Goal: Task Accomplishment & Management: Manage account settings

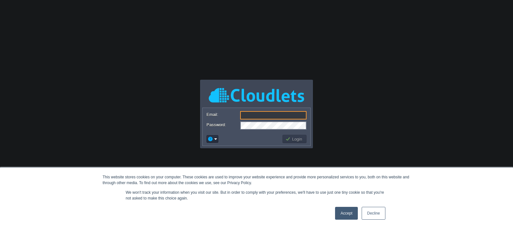
paste input "[EMAIL_ADDRESS][DOMAIN_NAME]"
type input "[EMAIL_ADDRESS][DOMAIN_NAME]"
click at [97, 68] on body "This website stores cookies on your computer. These cookies are used to improve…" at bounding box center [256, 114] width 513 height 228
click at [292, 138] on button "Login" at bounding box center [294, 139] width 19 height 6
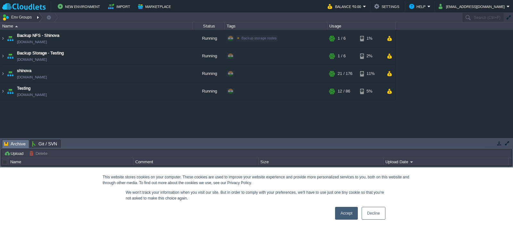
click at [36, 17] on div at bounding box center [38, 17] width 9 height 9
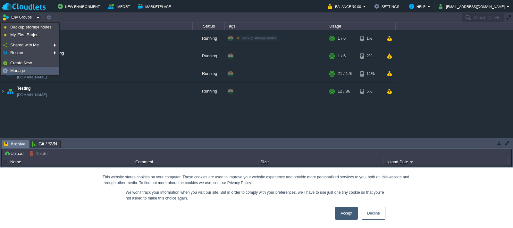
click at [17, 71] on span "Manage" at bounding box center [17, 70] width 15 height 5
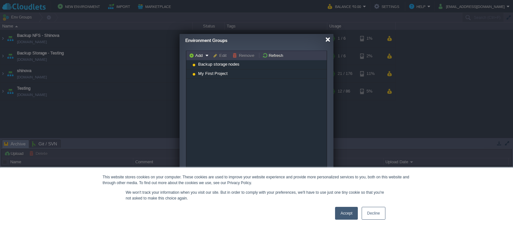
click at [327, 39] on div at bounding box center [327, 39] width 5 height 5
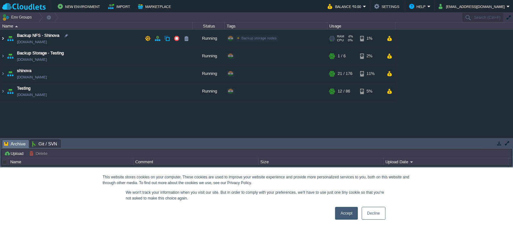
click at [3, 38] on img at bounding box center [2, 38] width 5 height 17
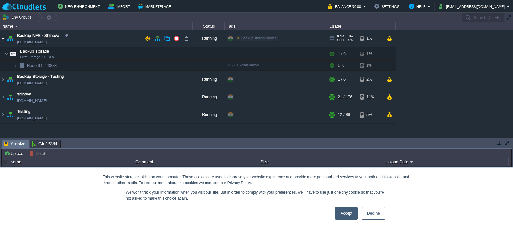
click at [3, 38] on img at bounding box center [2, 38] width 5 height 17
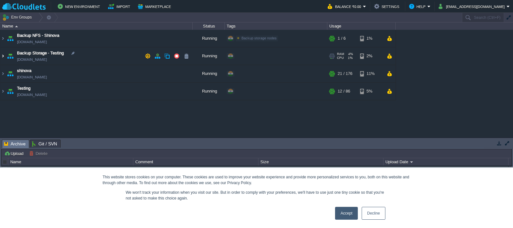
click at [3, 54] on img at bounding box center [2, 55] width 5 height 17
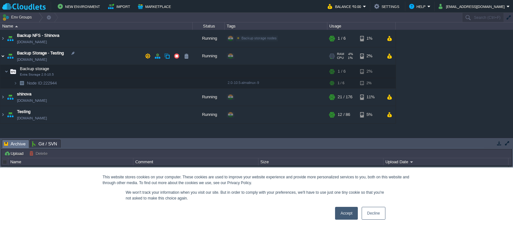
click at [3, 54] on img at bounding box center [2, 55] width 5 height 17
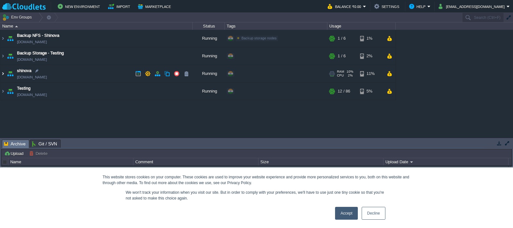
click at [3, 74] on img at bounding box center [2, 73] width 5 height 17
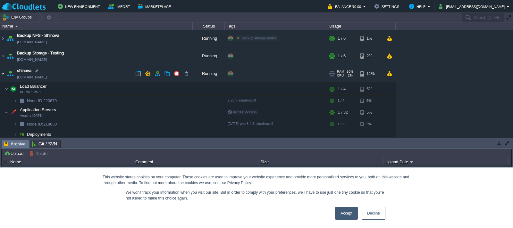
click at [3, 74] on img at bounding box center [2, 73] width 5 height 17
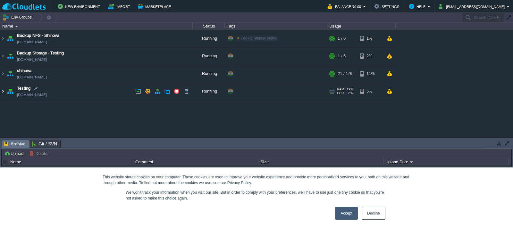
click at [3, 92] on img at bounding box center [2, 91] width 5 height 17
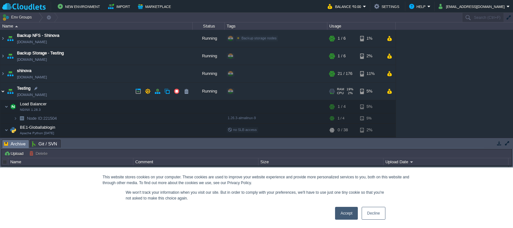
click at [3, 92] on img at bounding box center [2, 91] width 5 height 17
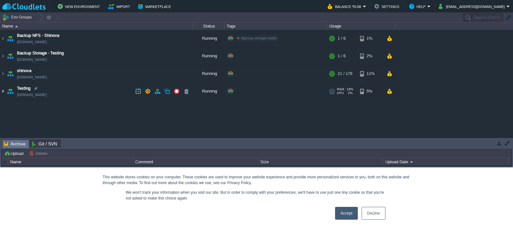
click at [3, 92] on img at bounding box center [2, 91] width 5 height 17
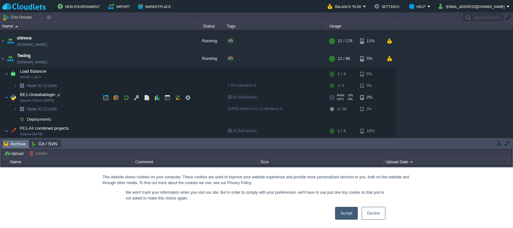
scroll to position [32, 0]
click at [3, 59] on img at bounding box center [2, 59] width 5 height 17
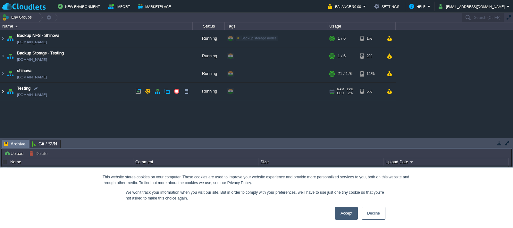
click at [3, 91] on img at bounding box center [2, 91] width 5 height 17
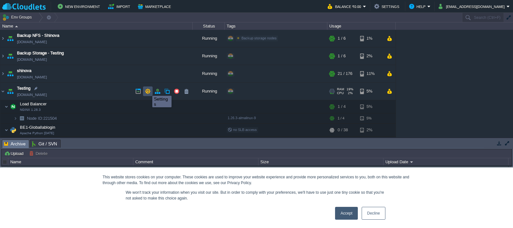
click at [147, 90] on button "button" at bounding box center [148, 91] width 6 height 6
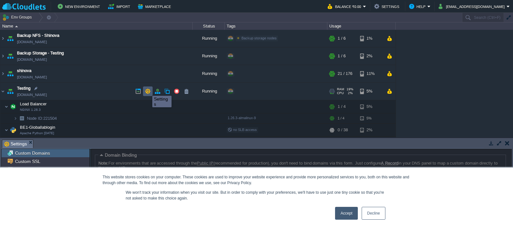
scroll to position [2, 0]
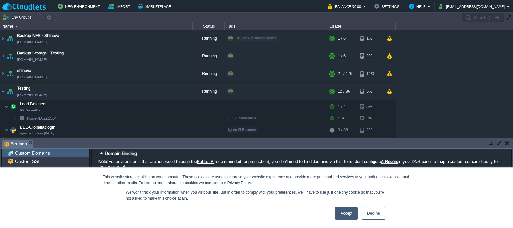
click at [345, 213] on link "Accept" at bounding box center [346, 213] width 23 height 13
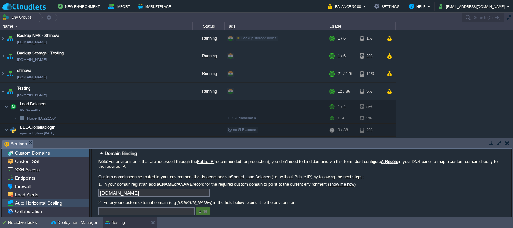
scroll to position [0, 0]
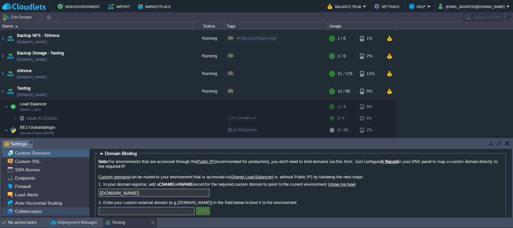
click at [39, 211] on span "Collaboration" at bounding box center [28, 212] width 29 height 6
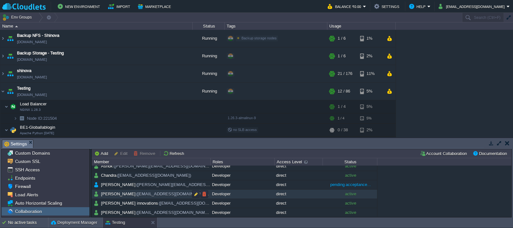
scroll to position [4, 0]
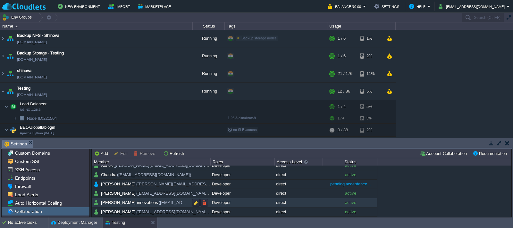
click at [136, 203] on span "[PERSON_NAME] innovations ([EMAIL_ADDRESS][DOMAIN_NAME])" at bounding box center [167, 202] width 134 height 5
click at [122, 154] on button "Edit" at bounding box center [122, 154] width 16 height 6
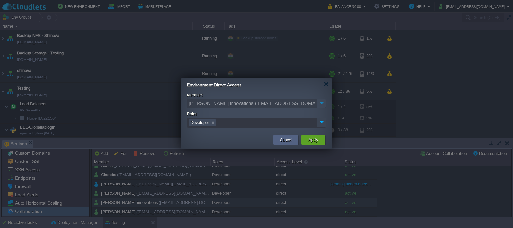
click at [322, 122] on img at bounding box center [321, 122] width 8 height 9
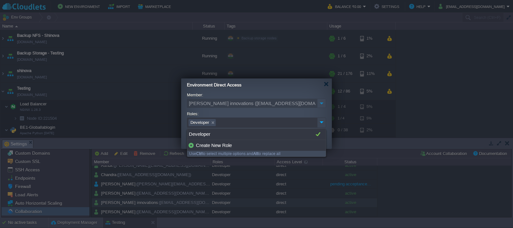
click at [322, 122] on img at bounding box center [321, 122] width 8 height 9
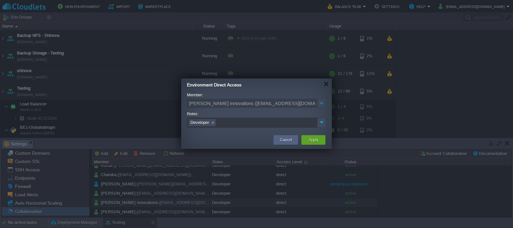
click at [322, 104] on img at bounding box center [321, 103] width 9 height 9
click at [326, 85] on div at bounding box center [326, 84] width 5 height 5
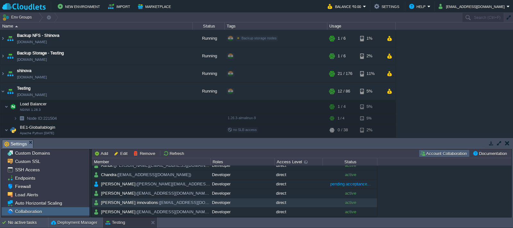
click at [440, 154] on button "Account Collaboration" at bounding box center [444, 154] width 49 height 6
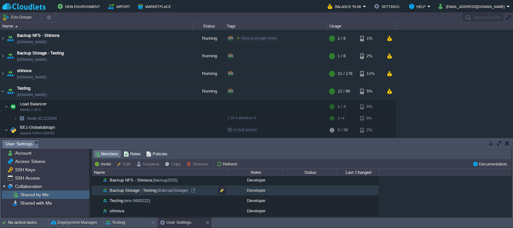
scroll to position [64, 0]
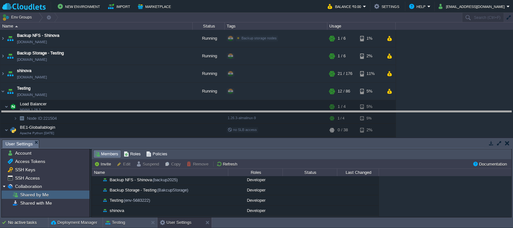
drag, startPoint x: 209, startPoint y: 148, endPoint x: 201, endPoint y: 119, distance: 30.3
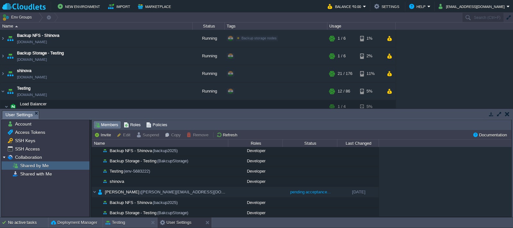
scroll to position [0, 0]
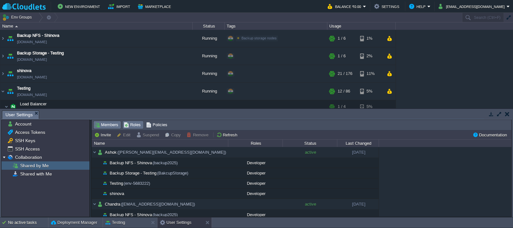
click at [133, 125] on span "Roles" at bounding box center [132, 125] width 17 height 7
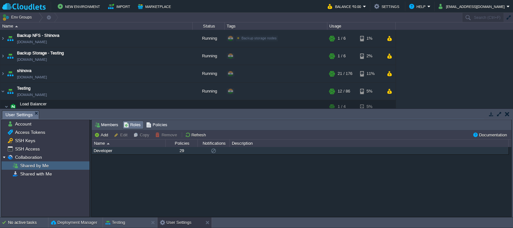
click at [110, 151] on div "Developer" at bounding box center [128, 150] width 73 height 7
click at [123, 136] on button "Edit" at bounding box center [122, 135] width 16 height 6
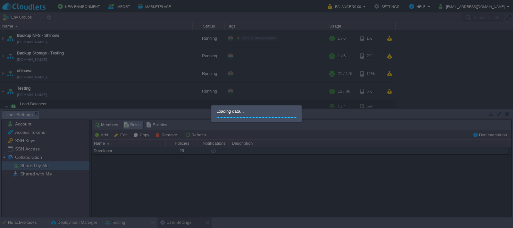
type input "Developer"
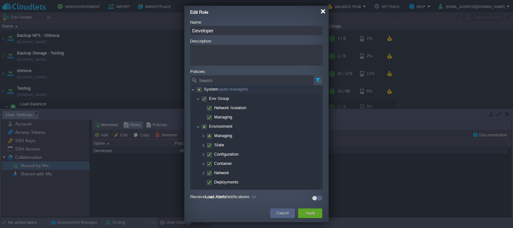
click at [323, 12] on div at bounding box center [323, 11] width 5 height 5
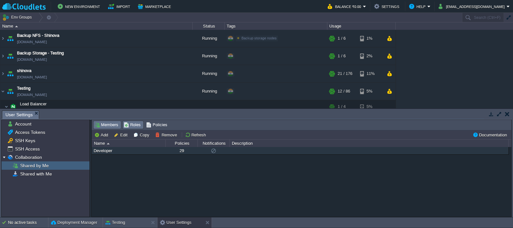
click at [104, 125] on span "Members" at bounding box center [107, 125] width 24 height 7
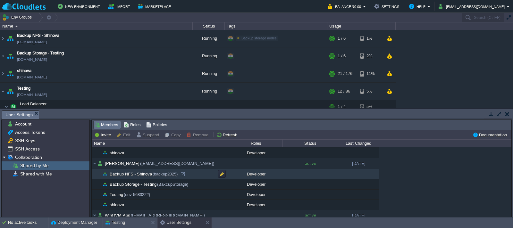
scroll to position [241, 0]
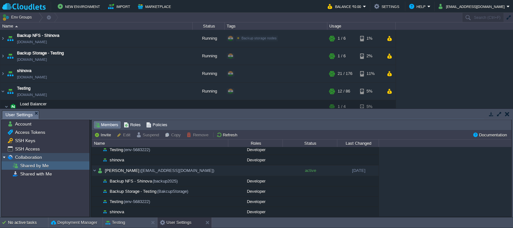
click at [31, 156] on span "Collaboration" at bounding box center [28, 158] width 29 height 6
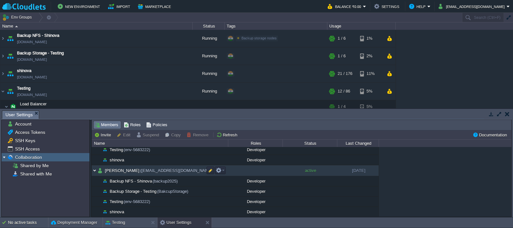
click at [94, 171] on img at bounding box center [95, 170] width 6 height 11
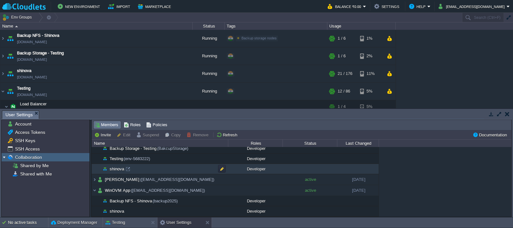
scroll to position [232, 0]
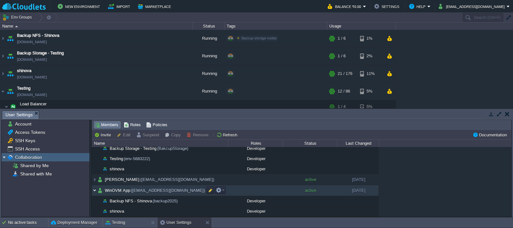
click at [95, 190] on img at bounding box center [95, 190] width 6 height 11
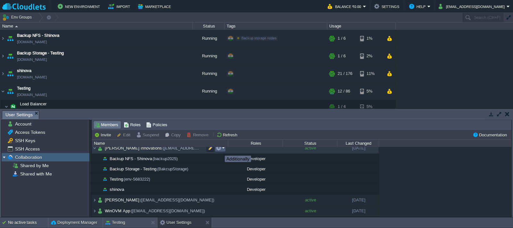
click at [220, 150] on button "button" at bounding box center [219, 148] width 6 height 6
click at [120, 149] on span "[PERSON_NAME] innovations ([EMAIL_ADDRESS][DOMAIN_NAME])" at bounding box center [171, 148] width 134 height 5
click at [141, 149] on span "[PERSON_NAME] innovations ([EMAIL_ADDRESS][DOMAIN_NAME])" at bounding box center [171, 148] width 134 height 5
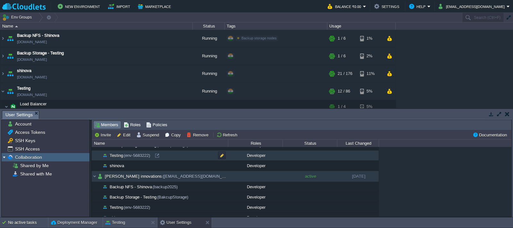
scroll to position [180, 0]
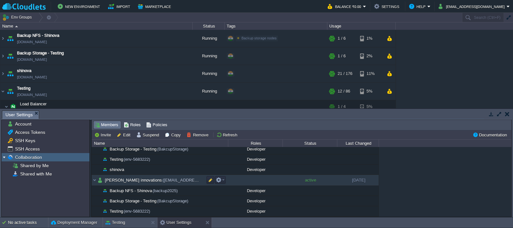
click at [144, 180] on span "[PERSON_NAME] innovations ([EMAIL_ADDRESS][DOMAIN_NAME])" at bounding box center [171, 180] width 134 height 5
click at [210, 180] on button "button" at bounding box center [210, 180] width 6 height 6
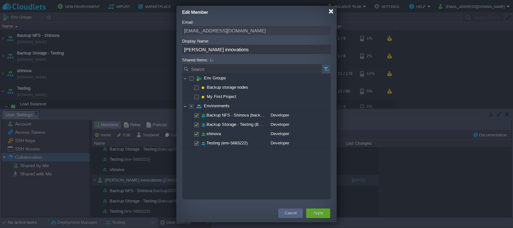
click at [331, 11] on div at bounding box center [331, 11] width 5 height 5
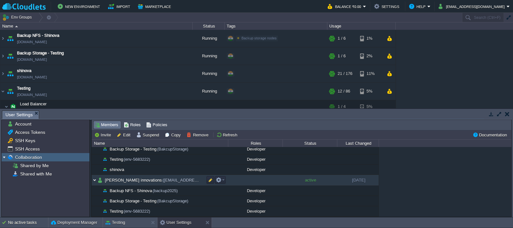
click at [94, 181] on img at bounding box center [95, 180] width 6 height 11
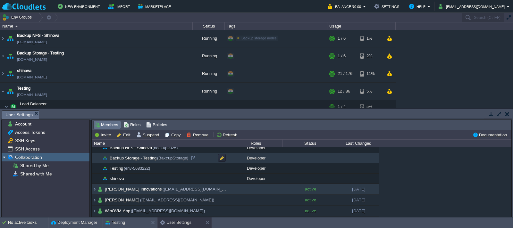
scroll to position [139, 0]
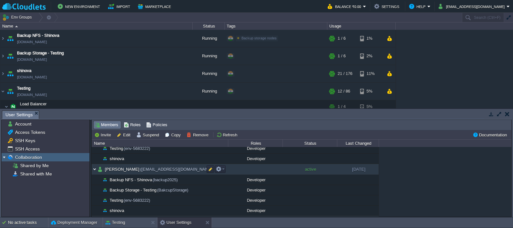
click at [95, 169] on img at bounding box center [95, 169] width 6 height 11
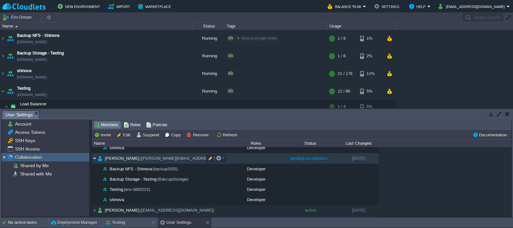
click at [95, 159] on img at bounding box center [95, 158] width 6 height 11
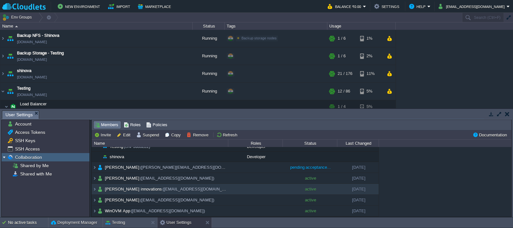
scroll to position [25, 0]
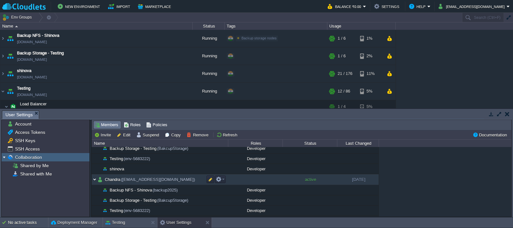
click at [95, 177] on img at bounding box center [95, 179] width 6 height 11
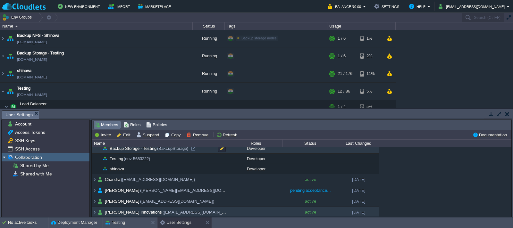
scroll to position [0, 0]
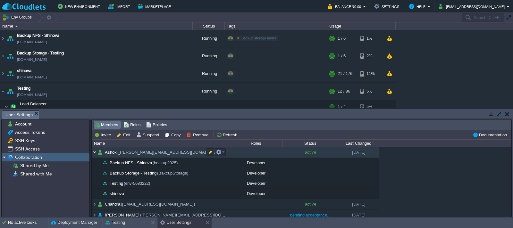
click at [95, 153] on img at bounding box center [95, 152] width 6 height 11
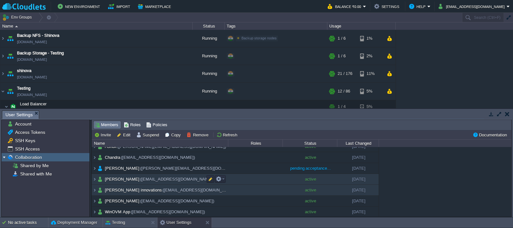
scroll to position [7, 0]
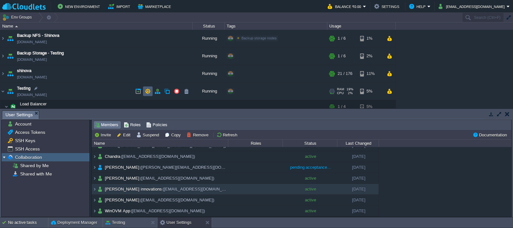
click at [147, 90] on button "button" at bounding box center [148, 91] width 6 height 6
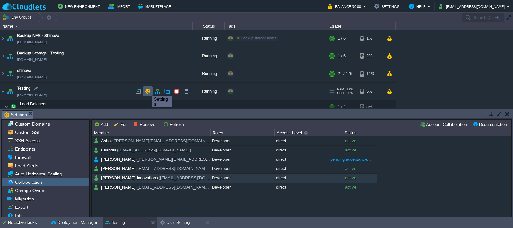
scroll to position [0, 0]
click at [134, 179] on span "[PERSON_NAME] innovations ([EMAIL_ADDRESS][DOMAIN_NAME])" at bounding box center [167, 177] width 134 height 5
click at [124, 125] on button "Edit" at bounding box center [122, 125] width 16 height 6
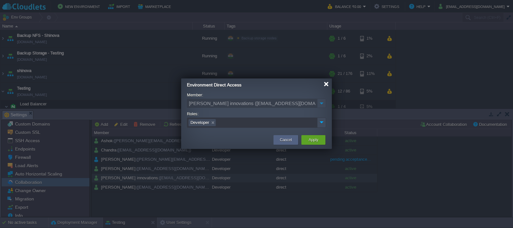
click at [325, 83] on div at bounding box center [326, 84] width 5 height 5
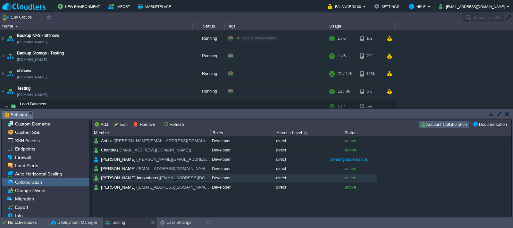
click at [434, 124] on button "Account Collaboration" at bounding box center [444, 125] width 49 height 6
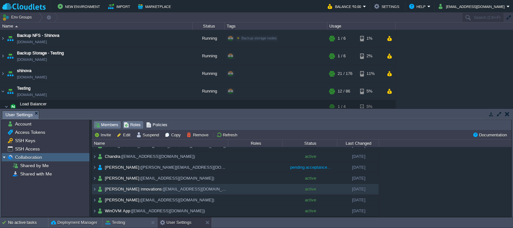
click at [133, 125] on span "Roles" at bounding box center [132, 125] width 17 height 7
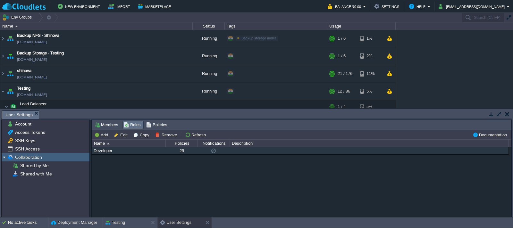
click at [110, 151] on div "Developer" at bounding box center [128, 150] width 73 height 7
click at [113, 152] on div "Developer" at bounding box center [128, 150] width 73 height 7
click at [123, 135] on button "Edit" at bounding box center [122, 135] width 16 height 6
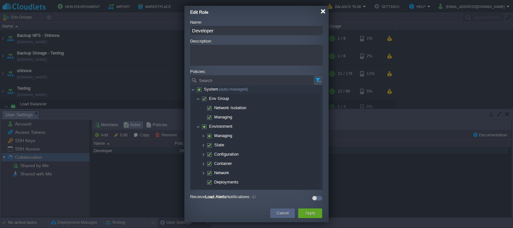
click at [323, 11] on div at bounding box center [323, 11] width 5 height 5
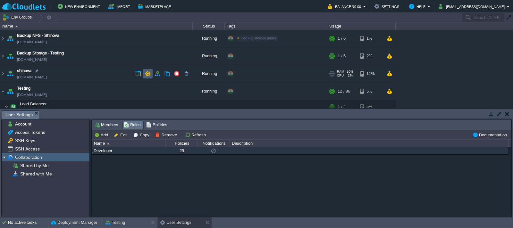
click at [147, 73] on button "button" at bounding box center [148, 74] width 6 height 6
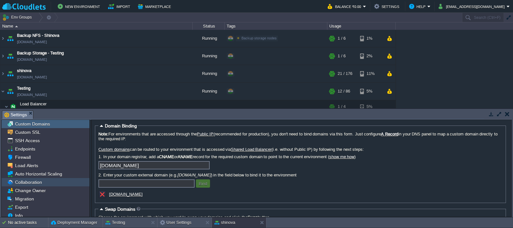
click at [30, 182] on span "Collaboration" at bounding box center [28, 183] width 29 height 6
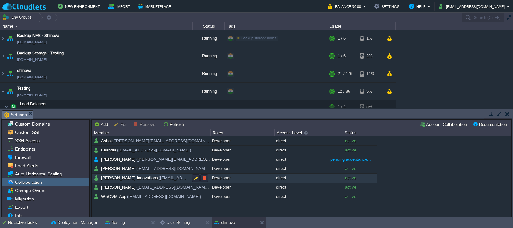
click at [116, 178] on span "[PERSON_NAME] innovations ([EMAIL_ADDRESS][DOMAIN_NAME])" at bounding box center [167, 177] width 134 height 5
click at [196, 179] on button "button" at bounding box center [196, 178] width 6 height 6
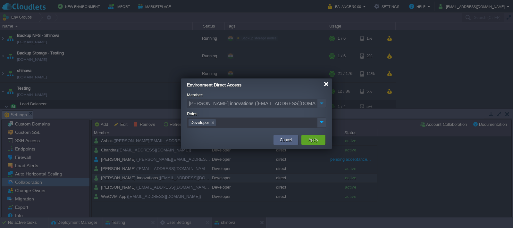
click at [327, 84] on div at bounding box center [326, 84] width 5 height 5
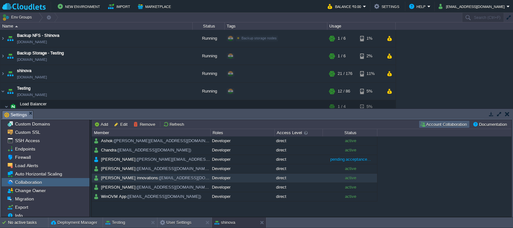
click at [438, 124] on button "Account Collaboration" at bounding box center [444, 125] width 49 height 6
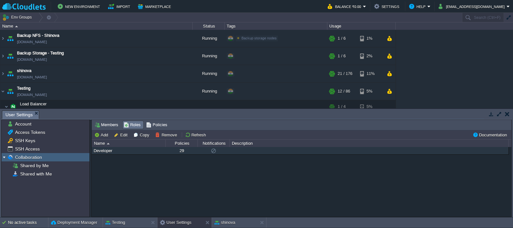
click at [133, 124] on span "Roles" at bounding box center [132, 125] width 17 height 7
click at [121, 151] on div "Developer" at bounding box center [128, 150] width 73 height 7
click at [122, 134] on button "Edit" at bounding box center [122, 135] width 16 height 6
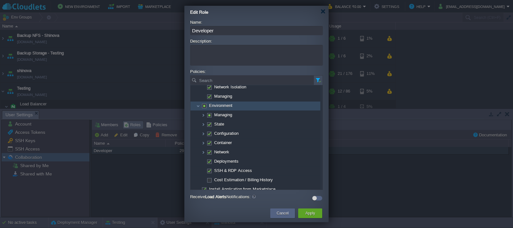
scroll to position [32, 0]
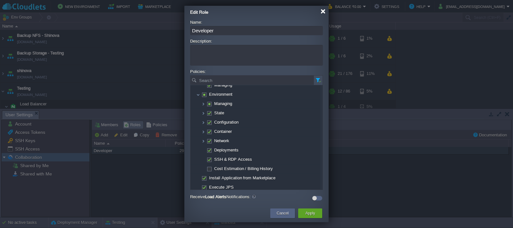
click at [323, 13] on div at bounding box center [323, 11] width 5 height 5
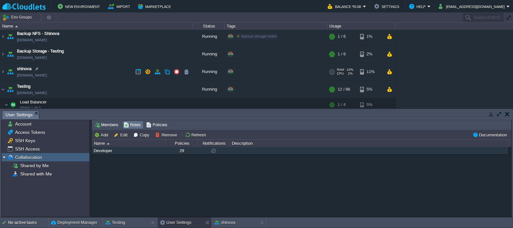
scroll to position [0, 0]
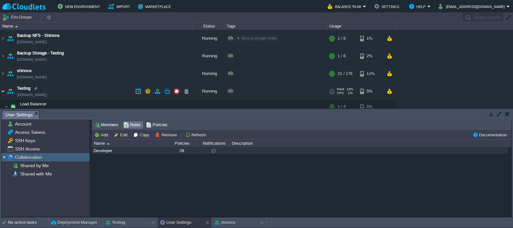
click at [3, 91] on img at bounding box center [2, 91] width 5 height 17
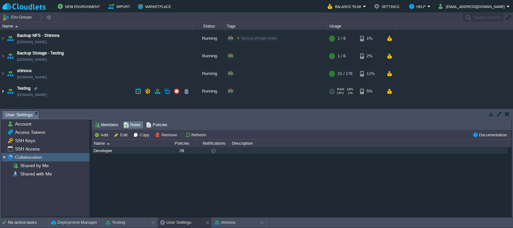
click at [3, 92] on img at bounding box center [2, 91] width 5 height 17
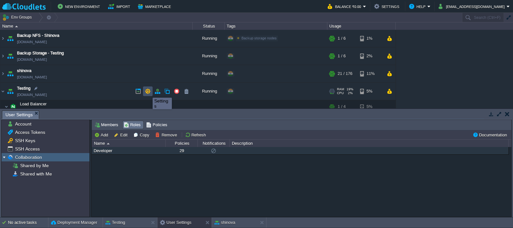
click at [148, 92] on button "button" at bounding box center [148, 91] width 6 height 6
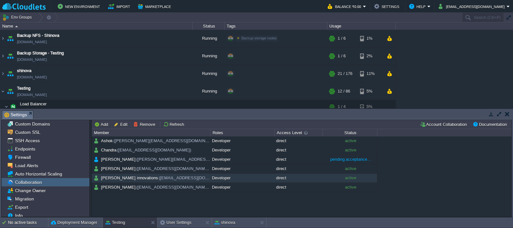
click at [31, 182] on span "Collaboration" at bounding box center [28, 183] width 29 height 6
click at [158, 180] on span "([EMAIL_ADDRESS][DOMAIN_NAME])" at bounding box center [196, 177] width 76 height 5
click at [195, 179] on button "button" at bounding box center [196, 178] width 6 height 6
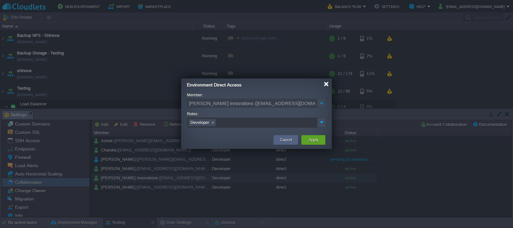
click at [326, 84] on div at bounding box center [326, 84] width 5 height 5
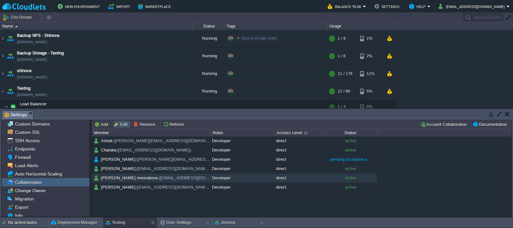
click at [124, 124] on button "Edit" at bounding box center [122, 125] width 16 height 6
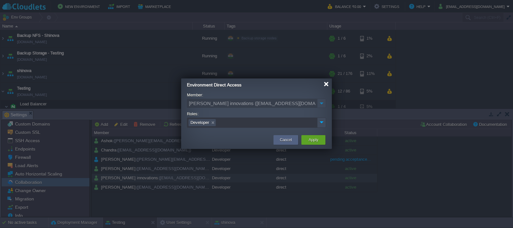
click at [324, 84] on div at bounding box center [326, 84] width 5 height 5
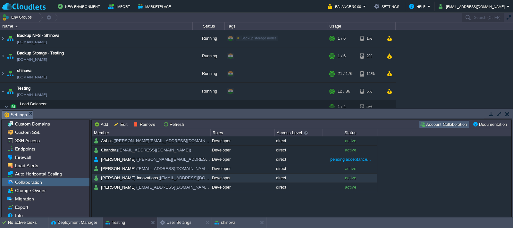
click at [440, 124] on button "Account Collaboration" at bounding box center [444, 125] width 49 height 6
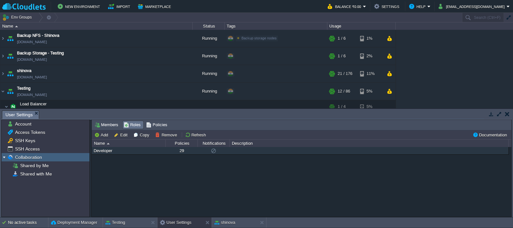
click at [110, 153] on div "Developer" at bounding box center [128, 150] width 73 height 7
click at [119, 135] on button "Edit" at bounding box center [122, 135] width 16 height 6
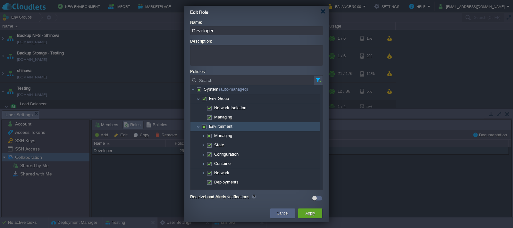
click at [204, 128] on span at bounding box center [203, 126] width 1 height 5
checkbox input "true"
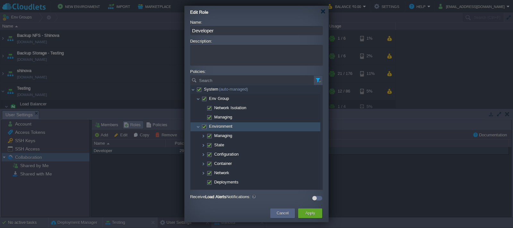
click at [205, 128] on span at bounding box center [203, 126] width 1 height 5
checkbox input "false"
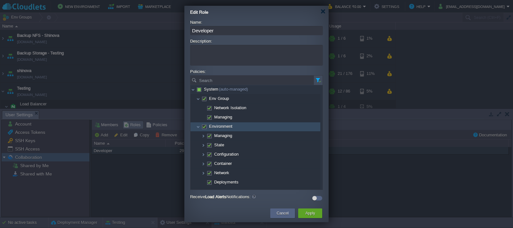
checkbox input "false"
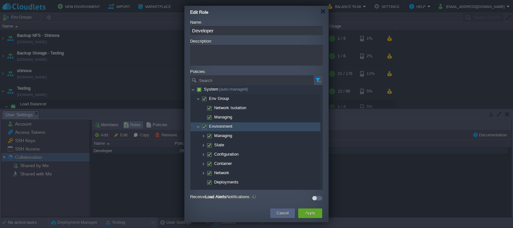
checkbox input "false"
click at [205, 128] on span at bounding box center [203, 126] width 1 height 5
checkbox input "true"
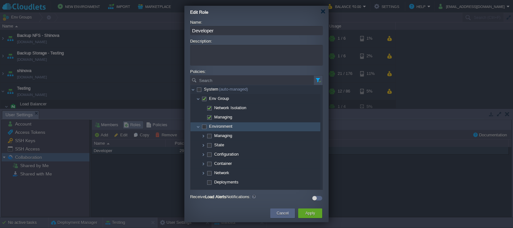
checkbox input "true"
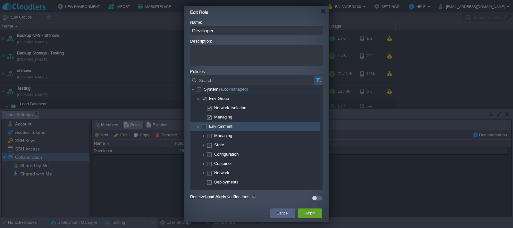
checkbox input "true"
click at [282, 212] on button "Cancel" at bounding box center [283, 213] width 12 height 6
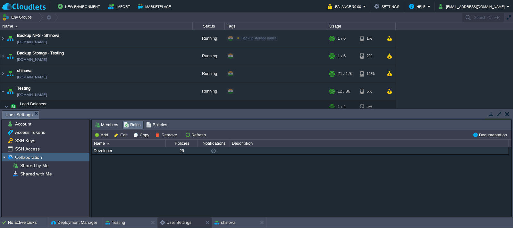
click at [121, 152] on div "Developer" at bounding box center [128, 150] width 73 height 7
click at [123, 135] on button "Edit" at bounding box center [122, 135] width 16 height 6
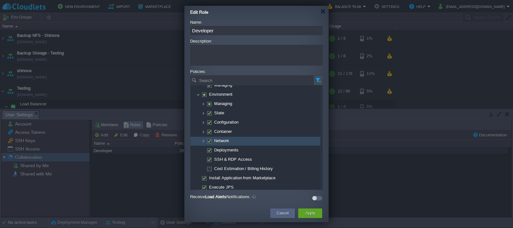
scroll to position [44, 0]
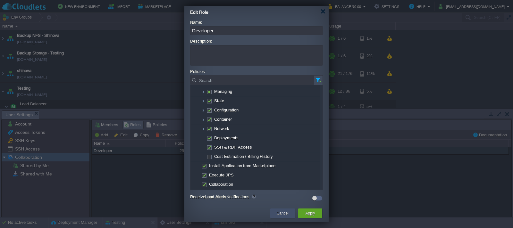
click at [283, 212] on button "Cancel" at bounding box center [283, 213] width 12 height 6
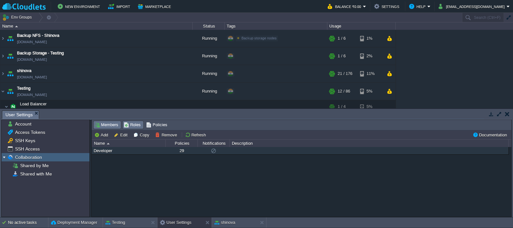
click at [104, 125] on span "Members" at bounding box center [107, 125] width 24 height 7
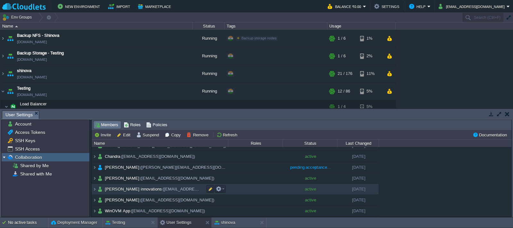
click at [162, 189] on span "([EMAIL_ADDRESS][DOMAIN_NAME])" at bounding box center [200, 189] width 76 height 5
click at [208, 190] on button "button" at bounding box center [210, 189] width 6 height 6
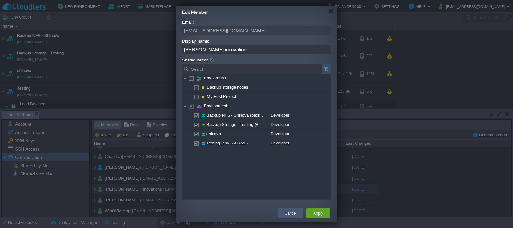
click at [286, 214] on button "Cancel" at bounding box center [291, 213] width 12 height 6
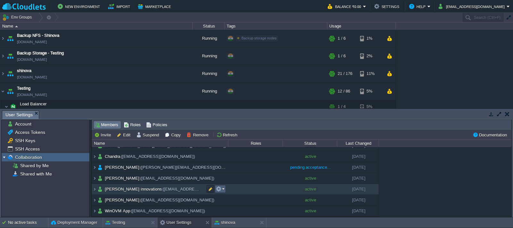
click at [222, 189] on em at bounding box center [220, 189] width 9 height 6
click at [210, 189] on button "button" at bounding box center [210, 189] width 6 height 6
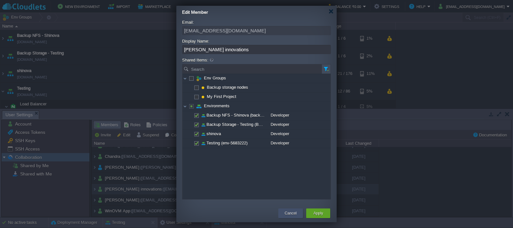
click at [293, 214] on button "Cancel" at bounding box center [291, 213] width 12 height 6
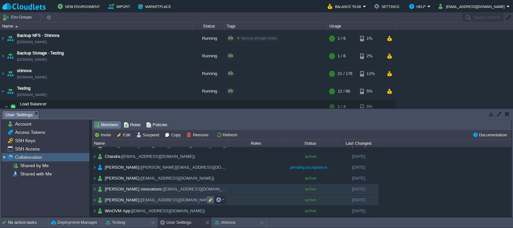
click at [209, 200] on button "button" at bounding box center [210, 200] width 6 height 6
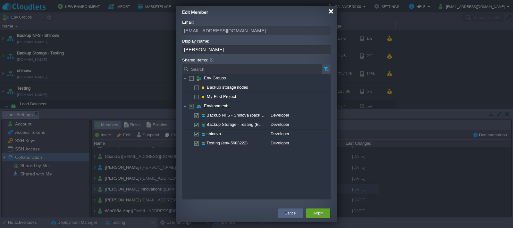
click at [331, 13] on div at bounding box center [331, 11] width 5 height 5
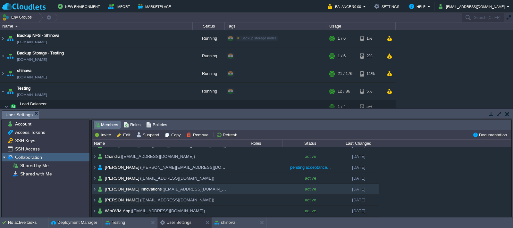
click at [23, 157] on span "Collaboration" at bounding box center [28, 158] width 29 height 6
click at [133, 125] on span "Roles" at bounding box center [132, 125] width 17 height 7
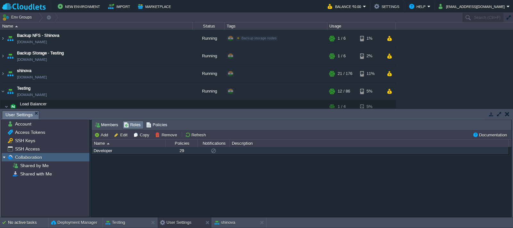
click at [124, 152] on div "Developer" at bounding box center [128, 150] width 73 height 7
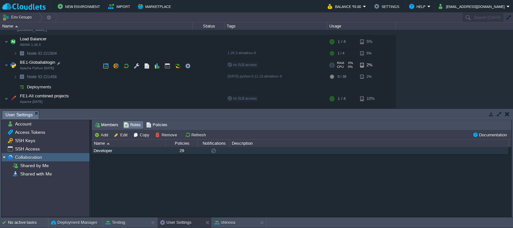
scroll to position [32, 0]
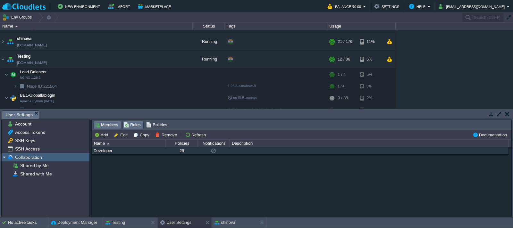
click at [104, 125] on span "Members" at bounding box center [107, 125] width 24 height 7
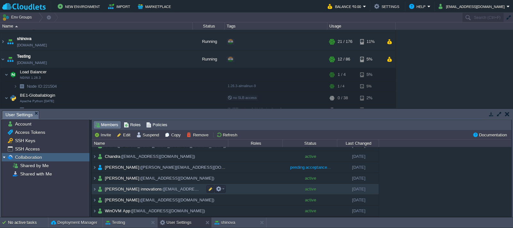
click at [139, 189] on span "[PERSON_NAME] innovations ([EMAIL_ADDRESS][DOMAIN_NAME])" at bounding box center [171, 189] width 134 height 5
click at [210, 190] on button "button" at bounding box center [210, 189] width 6 height 6
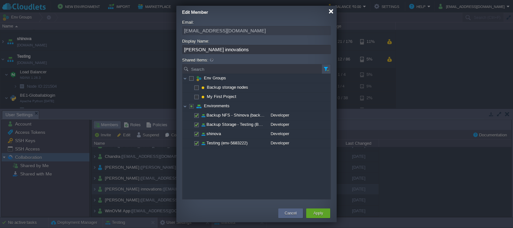
click at [332, 11] on div at bounding box center [331, 11] width 5 height 5
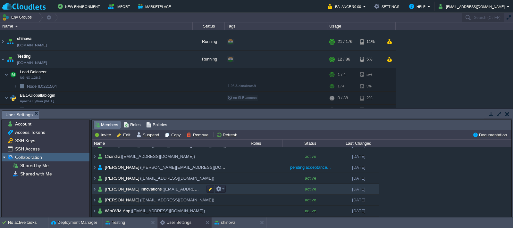
click at [143, 189] on span "[PERSON_NAME] innovations ([EMAIL_ADDRESS][DOMAIN_NAME])" at bounding box center [171, 189] width 134 height 5
click at [128, 134] on button "Edit" at bounding box center [125, 135] width 16 height 6
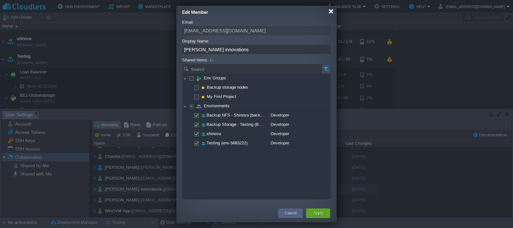
click at [331, 12] on div at bounding box center [331, 11] width 5 height 5
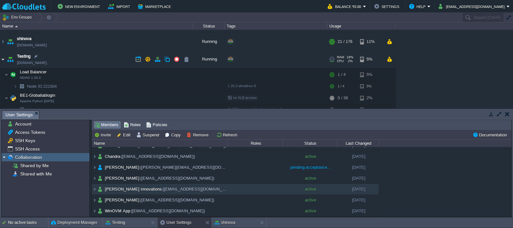
click at [3, 58] on img at bounding box center [2, 59] width 5 height 17
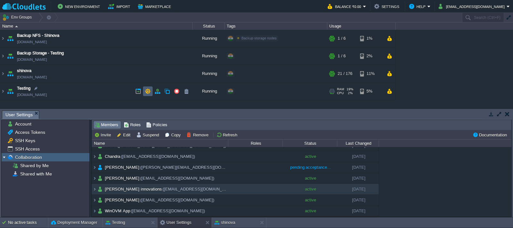
click at [148, 92] on button "button" at bounding box center [148, 91] width 6 height 6
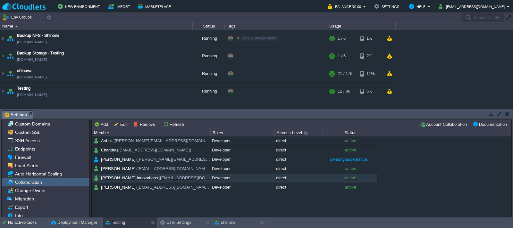
click at [48, 182] on div "Collaboration" at bounding box center [46, 182] width 88 height 8
click at [195, 179] on button "button" at bounding box center [196, 178] width 6 height 6
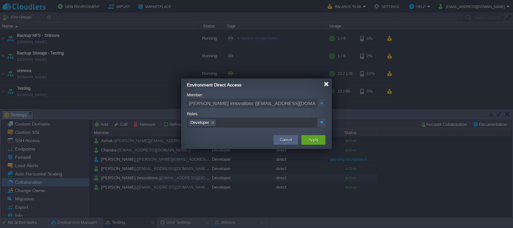
click at [326, 85] on div at bounding box center [326, 84] width 5 height 5
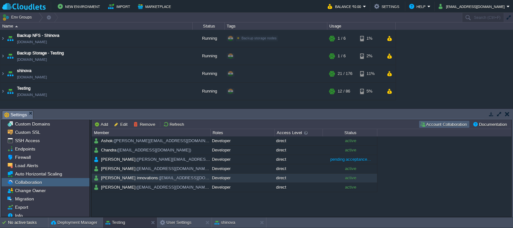
click at [437, 125] on button "Account Collaboration" at bounding box center [444, 125] width 49 height 6
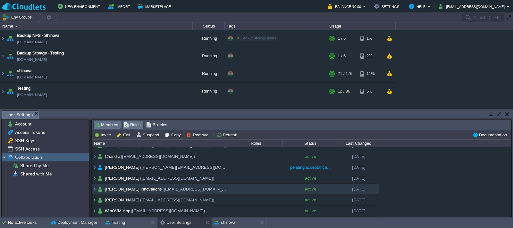
click at [134, 126] on span "Roles" at bounding box center [132, 125] width 17 height 7
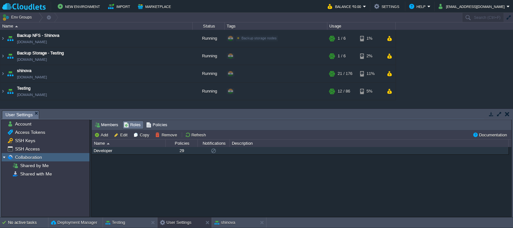
click at [104, 152] on div "Developer" at bounding box center [128, 150] width 73 height 7
click at [129, 151] on div "Developer" at bounding box center [128, 150] width 73 height 7
click at [122, 134] on button "Edit" at bounding box center [122, 135] width 16 height 6
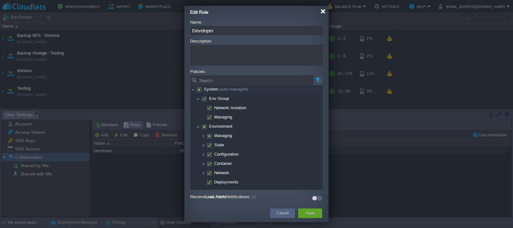
click at [322, 11] on div at bounding box center [323, 11] width 5 height 5
